Goal: Task Accomplishment & Management: Use online tool/utility

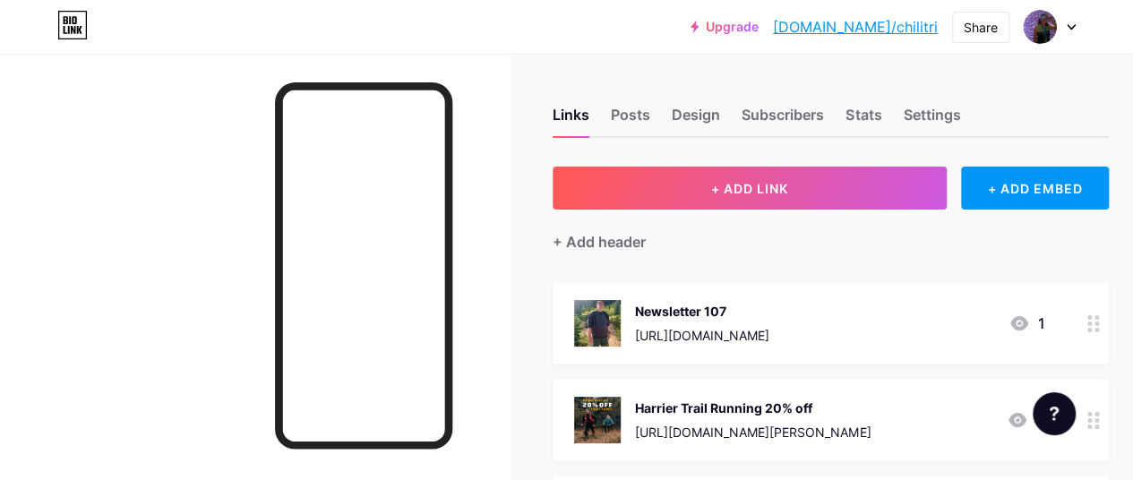
click at [911, 343] on div "Newsletter 107 [URL][DOMAIN_NAME] 1" at bounding box center [809, 323] width 470 height 47
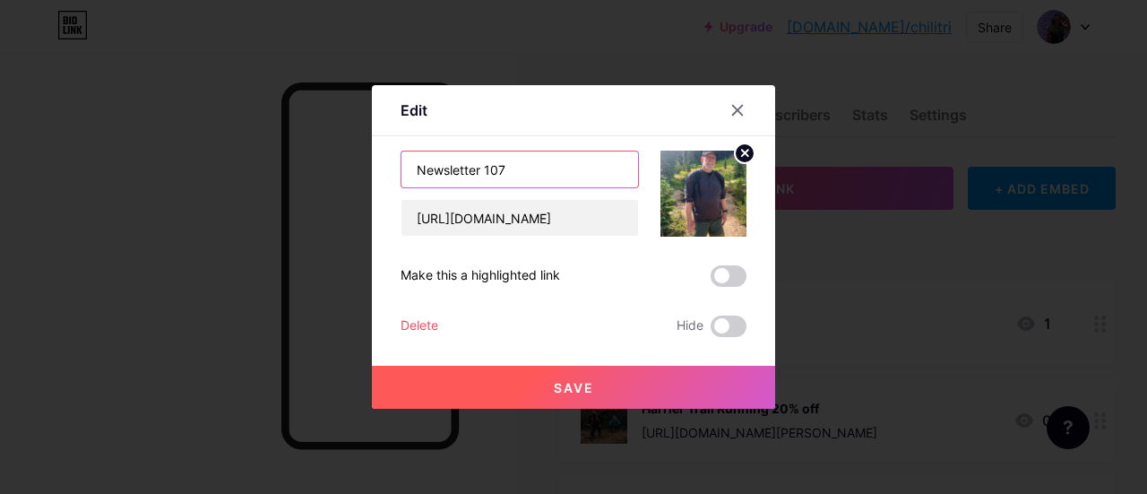
click at [574, 171] on input "Newsletter 107" at bounding box center [519, 169] width 237 height 36
type input "Newsletter 108"
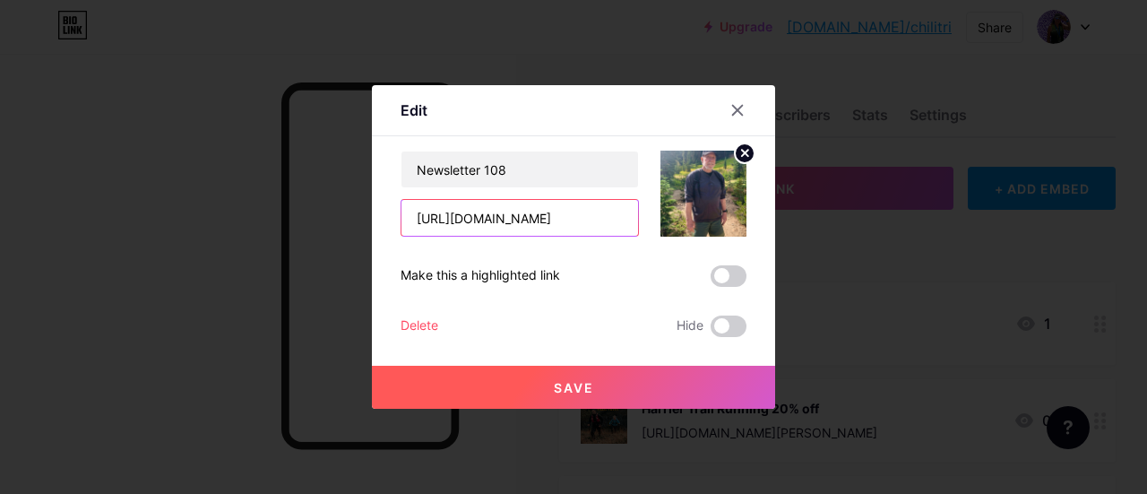
scroll to position [0, 41]
drag, startPoint x: 409, startPoint y: 225, endPoint x: 804, endPoint y: 238, distance: 395.3
click at [804, 238] on div "Edit Content YouTube Play YouTube video without leaving your page. ADD Vimeo Pl…" at bounding box center [573, 247] width 1147 height 494
paste input "a8m2p5i2z9"
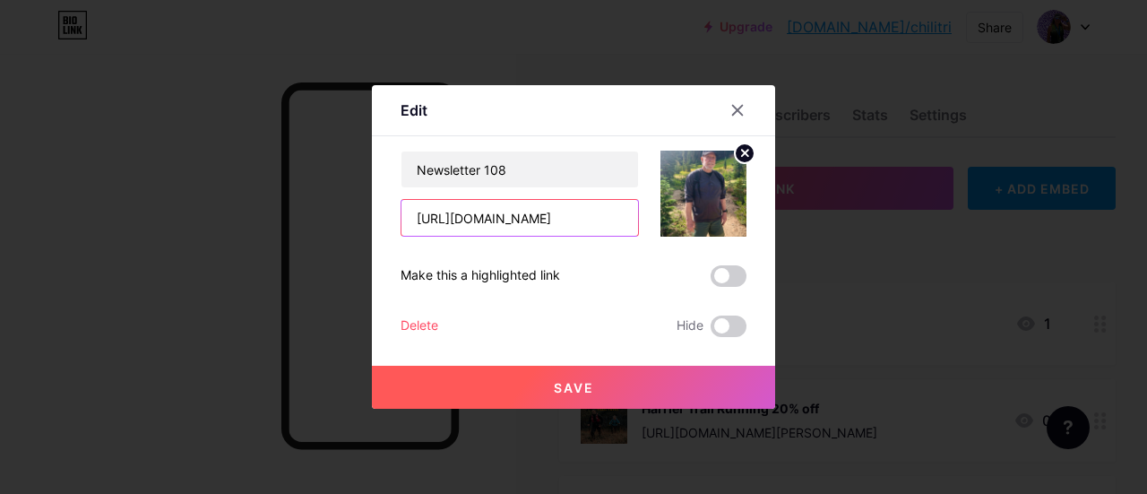
type input "[URL][DOMAIN_NAME]"
click at [731, 196] on img at bounding box center [703, 194] width 86 height 86
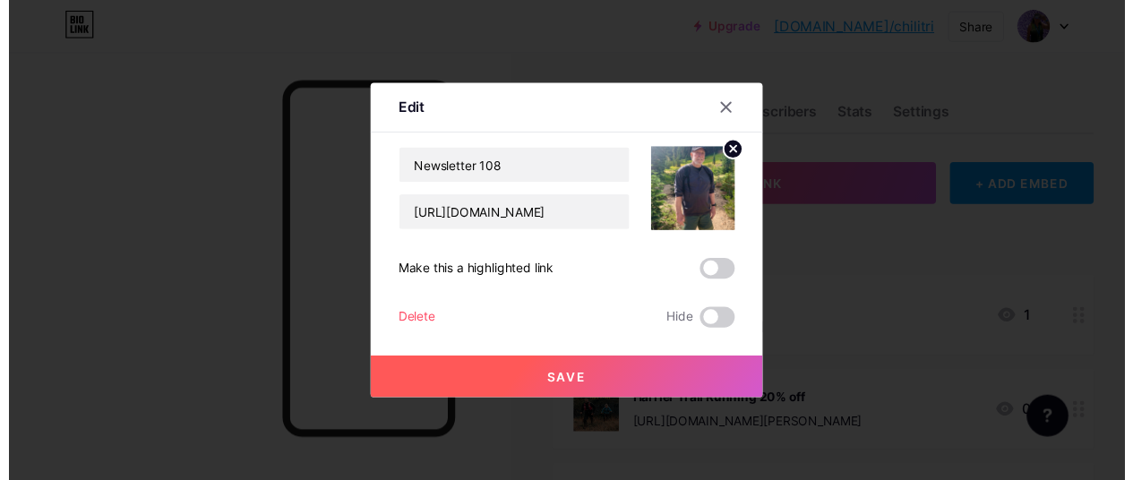
scroll to position [0, 0]
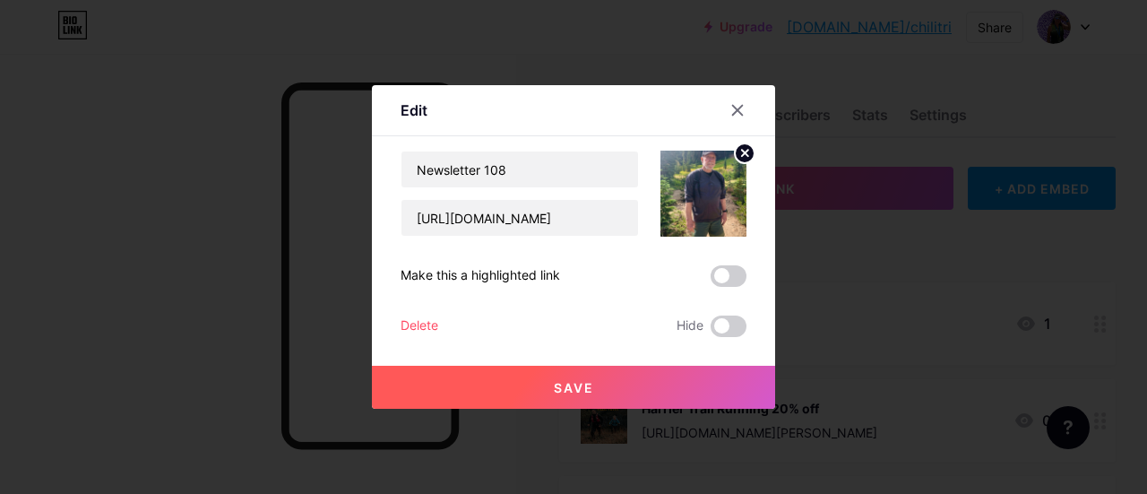
click at [743, 157] on circle at bounding box center [745, 153] width 20 height 20
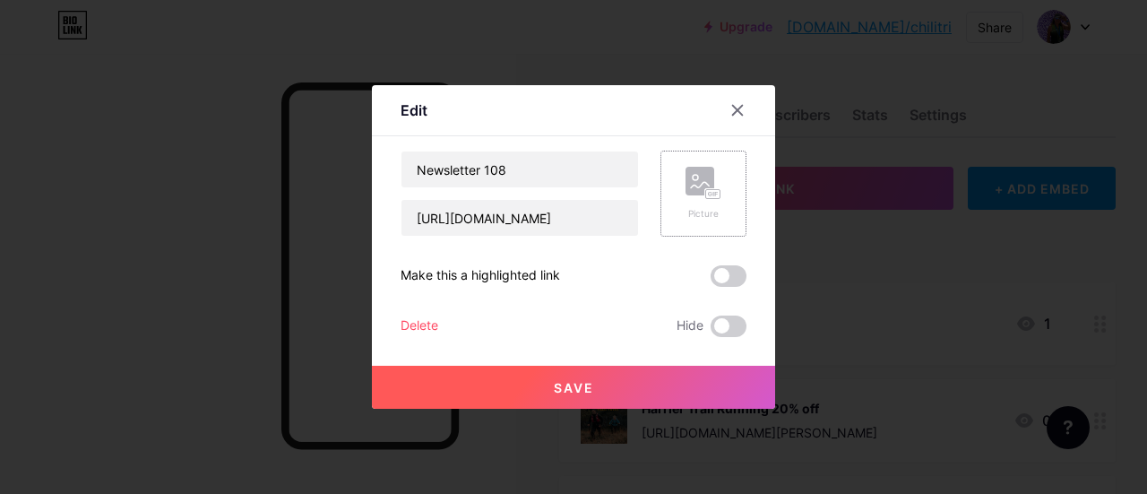
click at [688, 182] on rect at bounding box center [699, 181] width 29 height 29
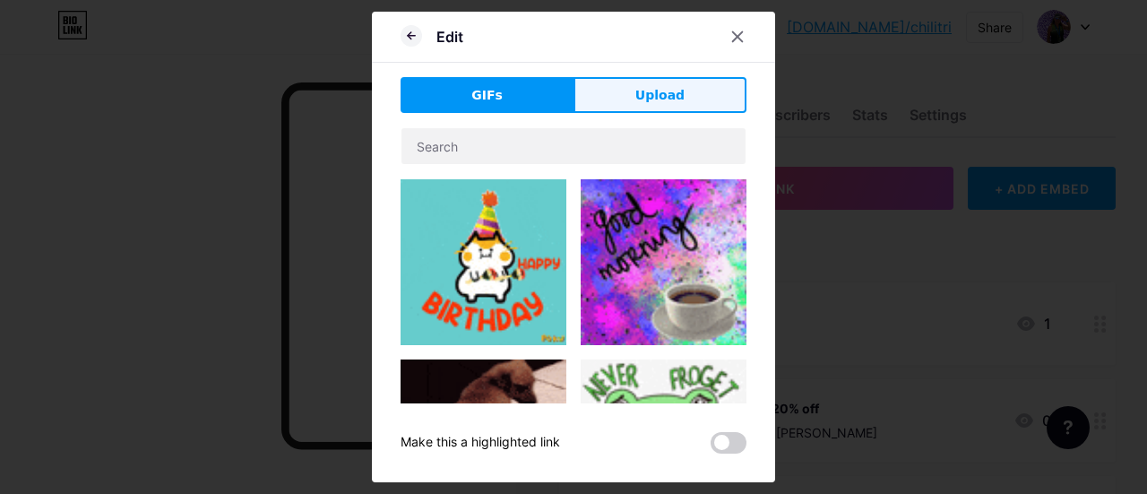
click at [645, 105] on button "Upload" at bounding box center [659, 95] width 173 height 36
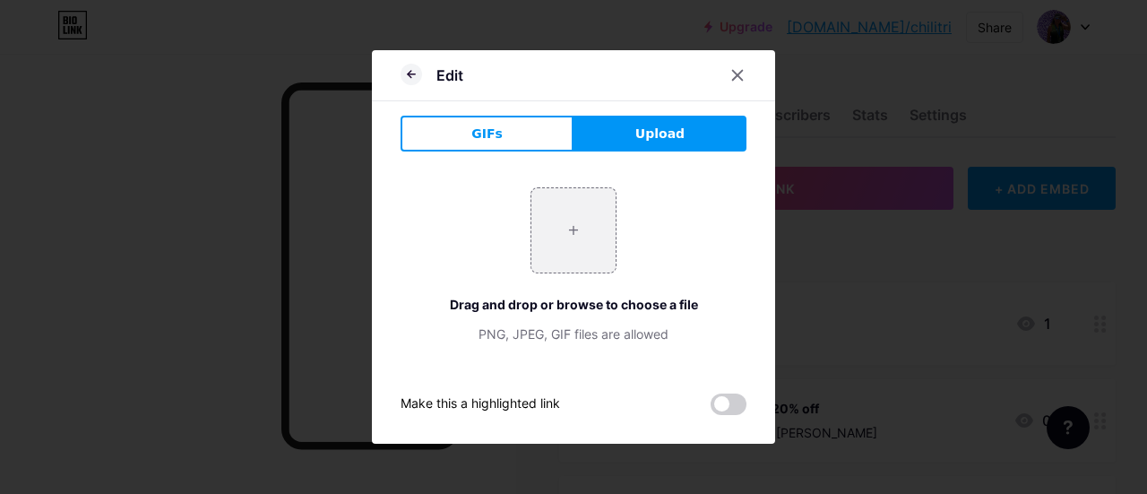
click at [647, 128] on span "Upload" at bounding box center [659, 134] width 49 height 19
click at [585, 217] on input "file" at bounding box center [573, 230] width 84 height 84
type input "C:\fakepath\iromnan kona [DEMOGRAPHIC_DATA].png"
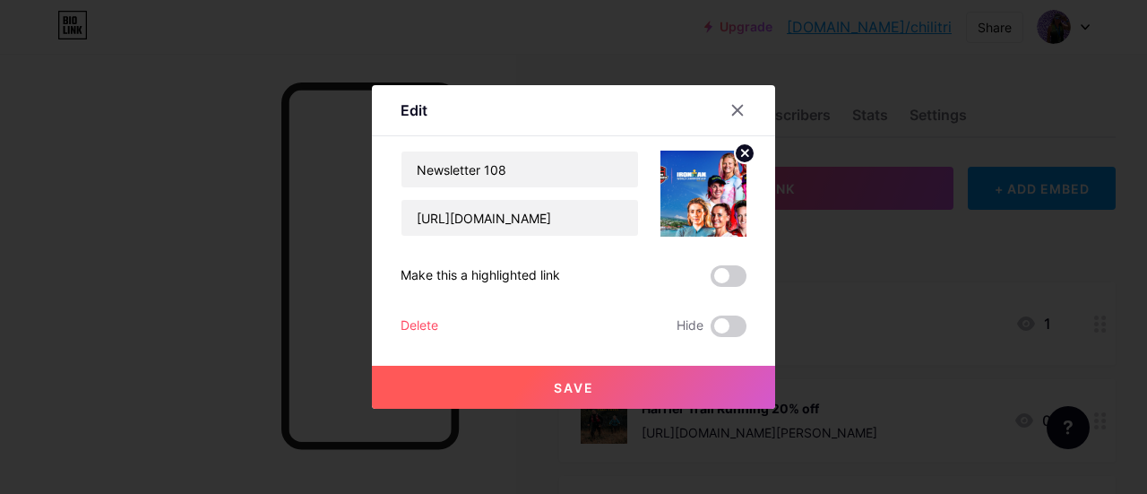
click at [563, 397] on button "Save" at bounding box center [573, 387] width 403 height 43
